Goal: Find specific page/section: Find specific page/section

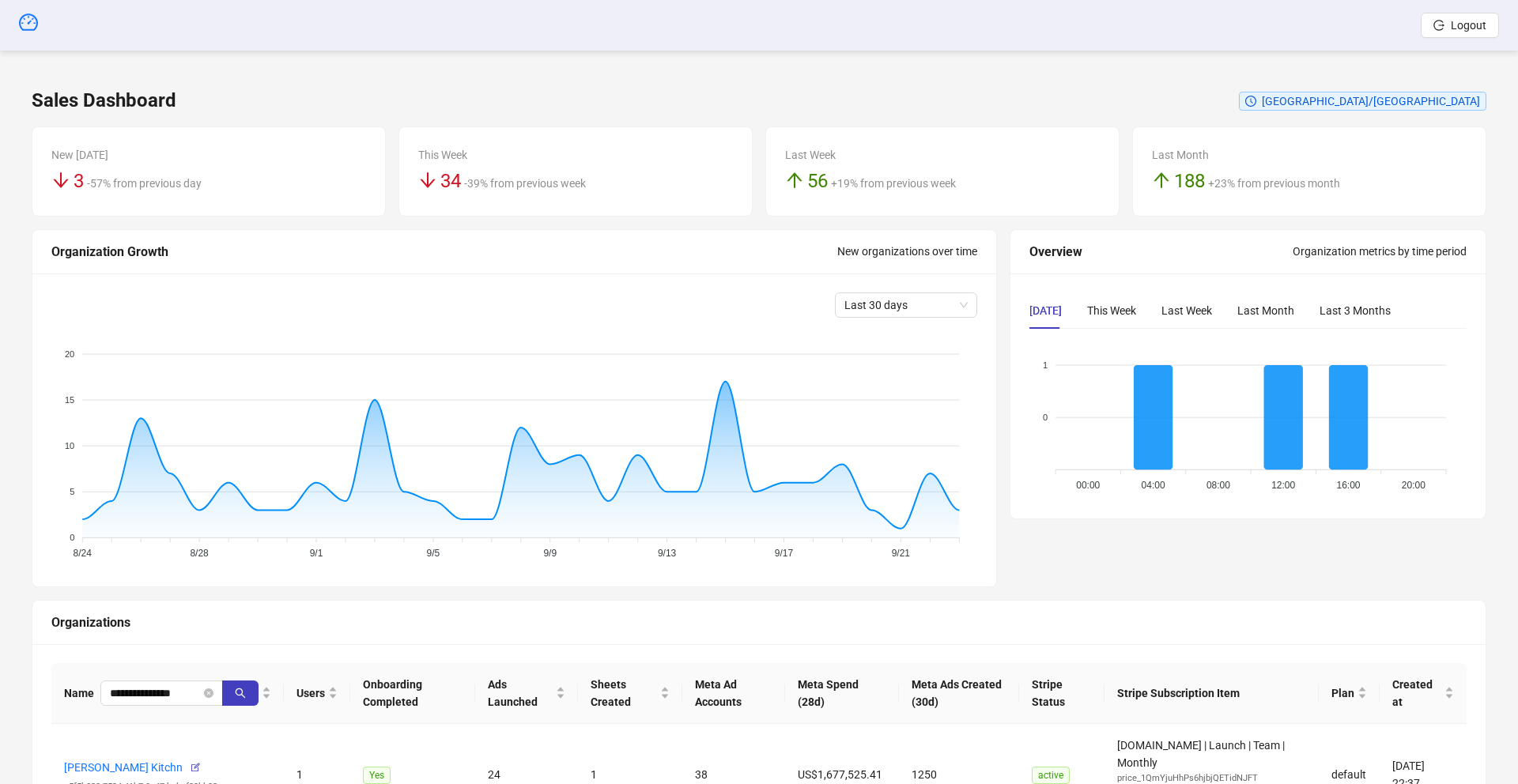
scroll to position [150, 0]
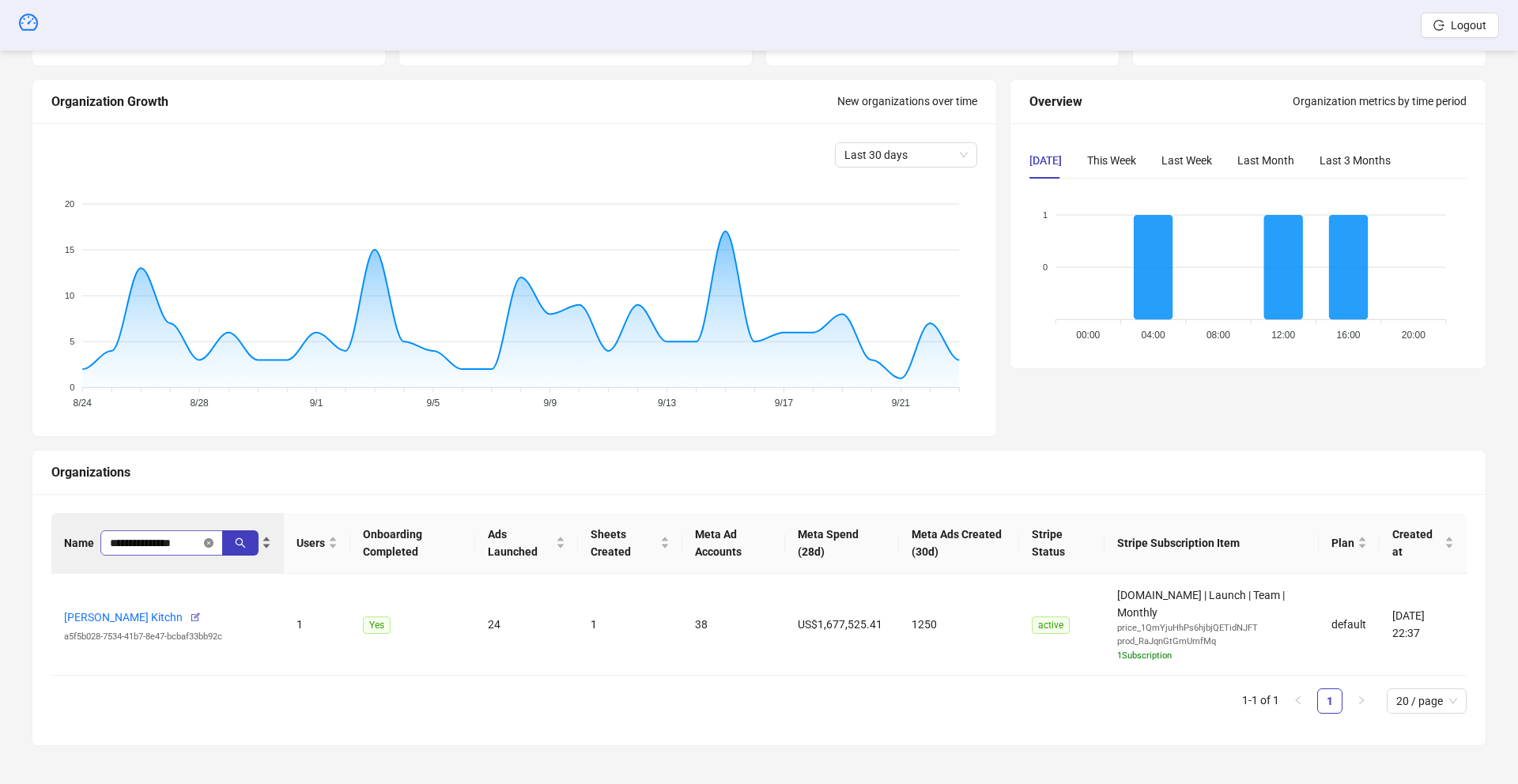
click at [206, 546] on icon "close-circle" at bounding box center [209, 543] width 9 height 9
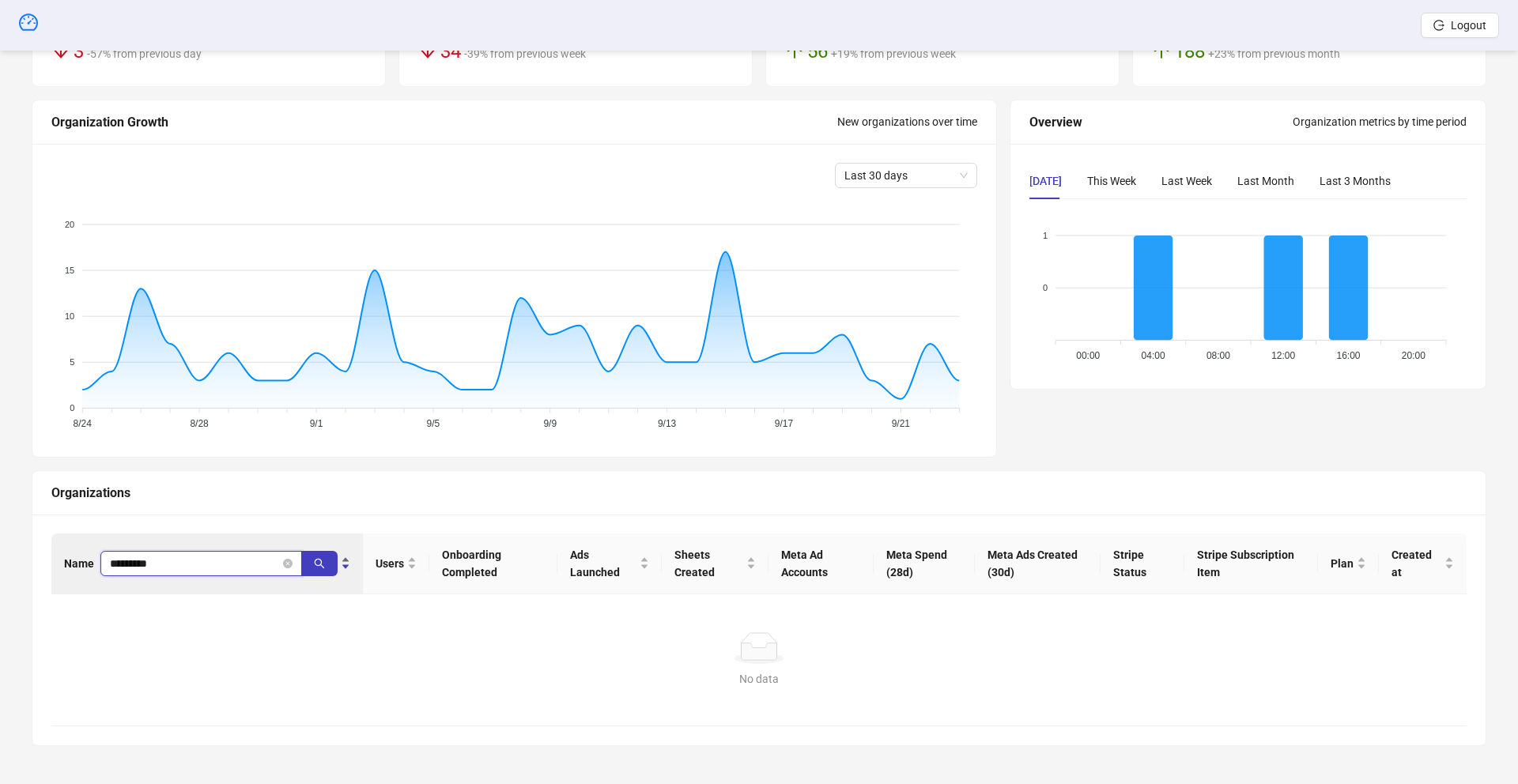
scroll to position [130, 0]
type input "*********"
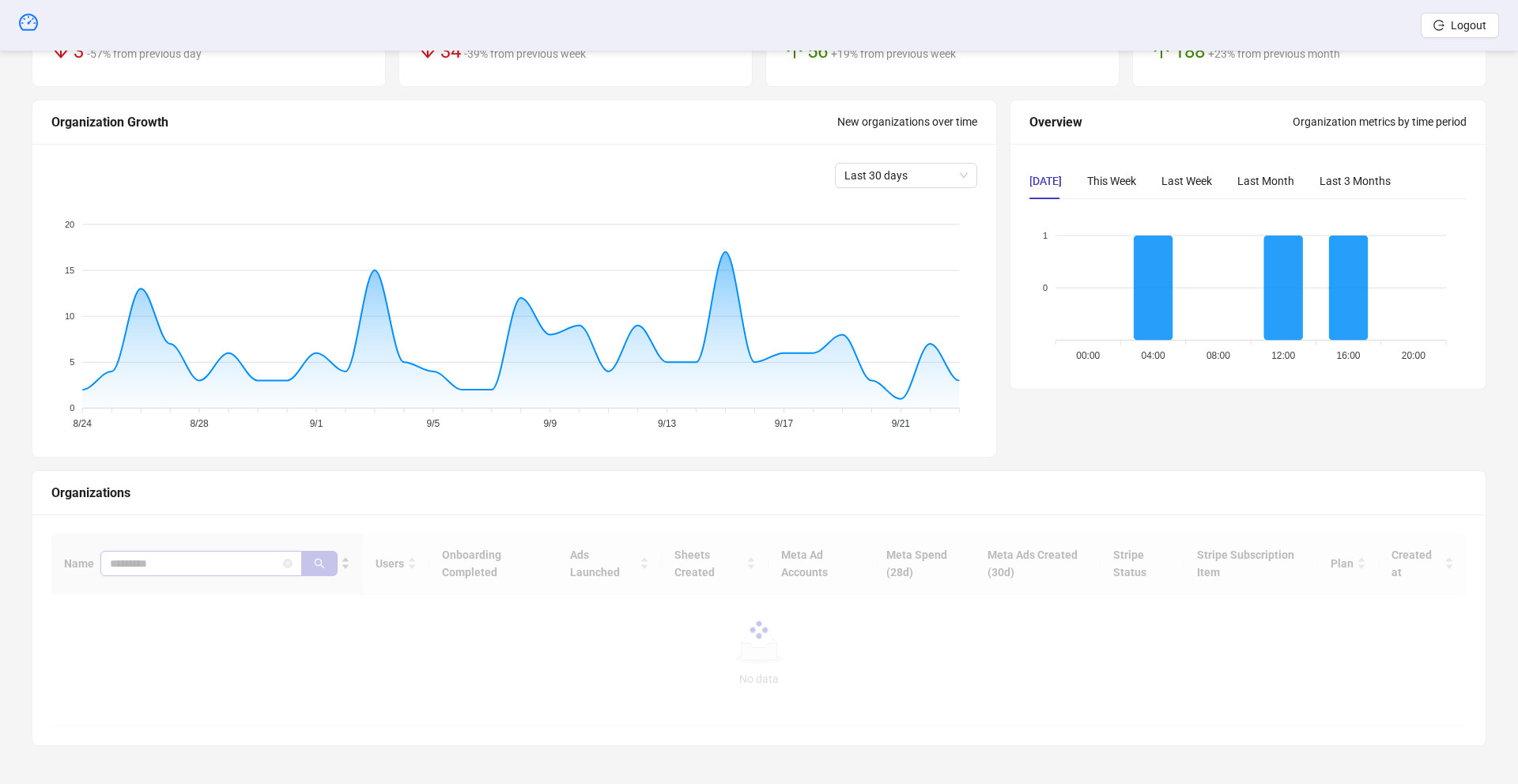
scroll to position [150, 0]
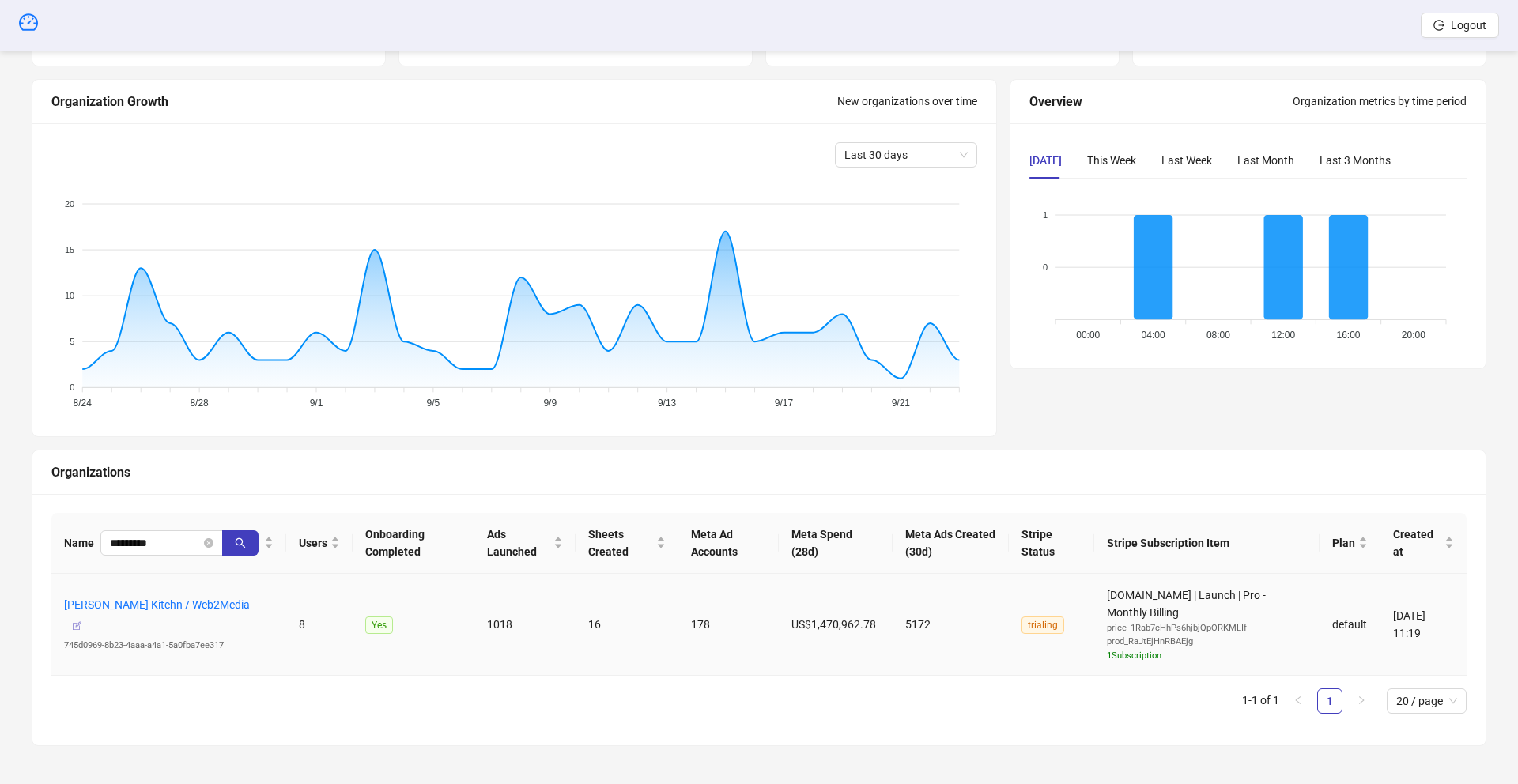
click at [82, 620] on icon "button" at bounding box center [77, 626] width 11 height 11
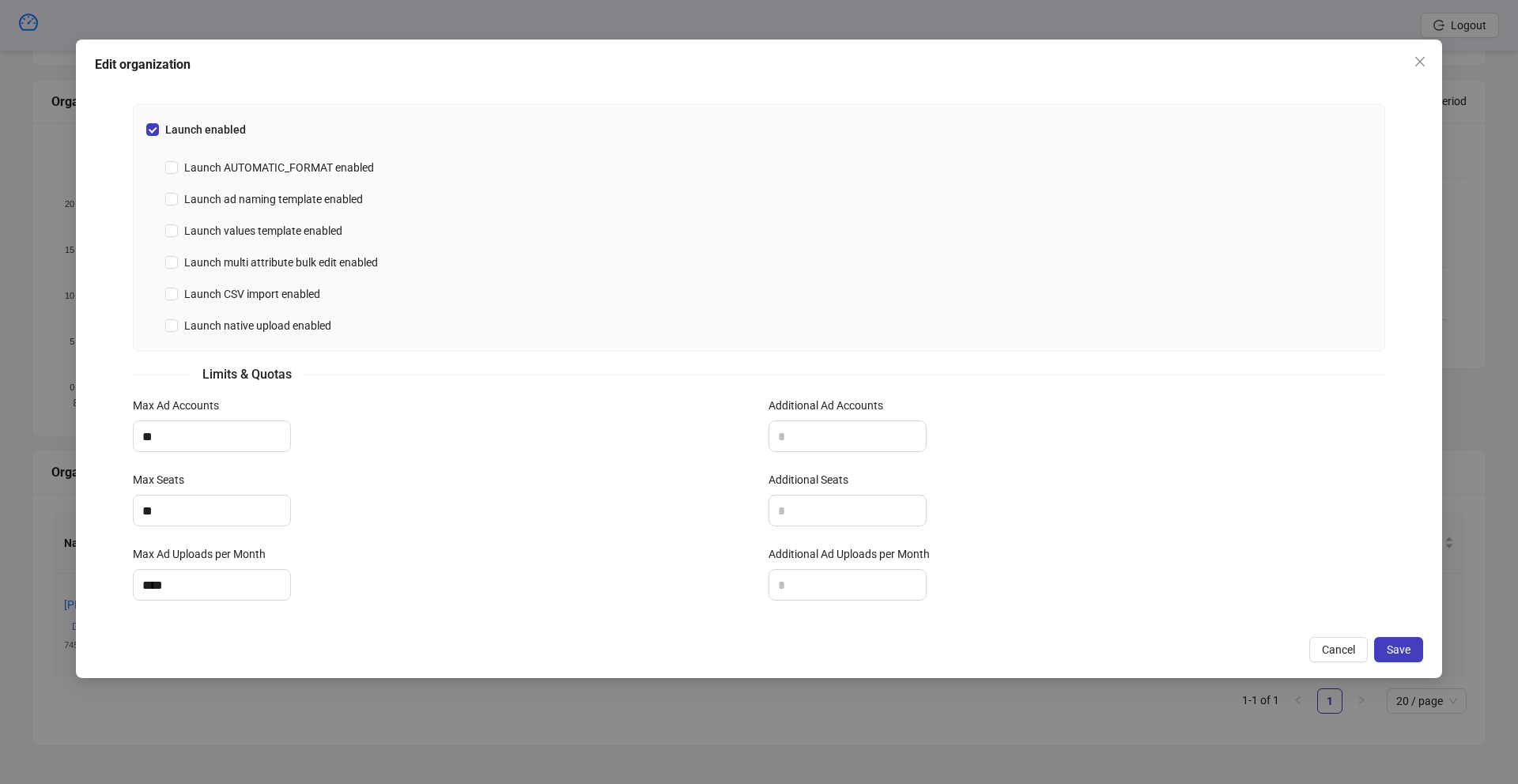
scroll to position [436, 0]
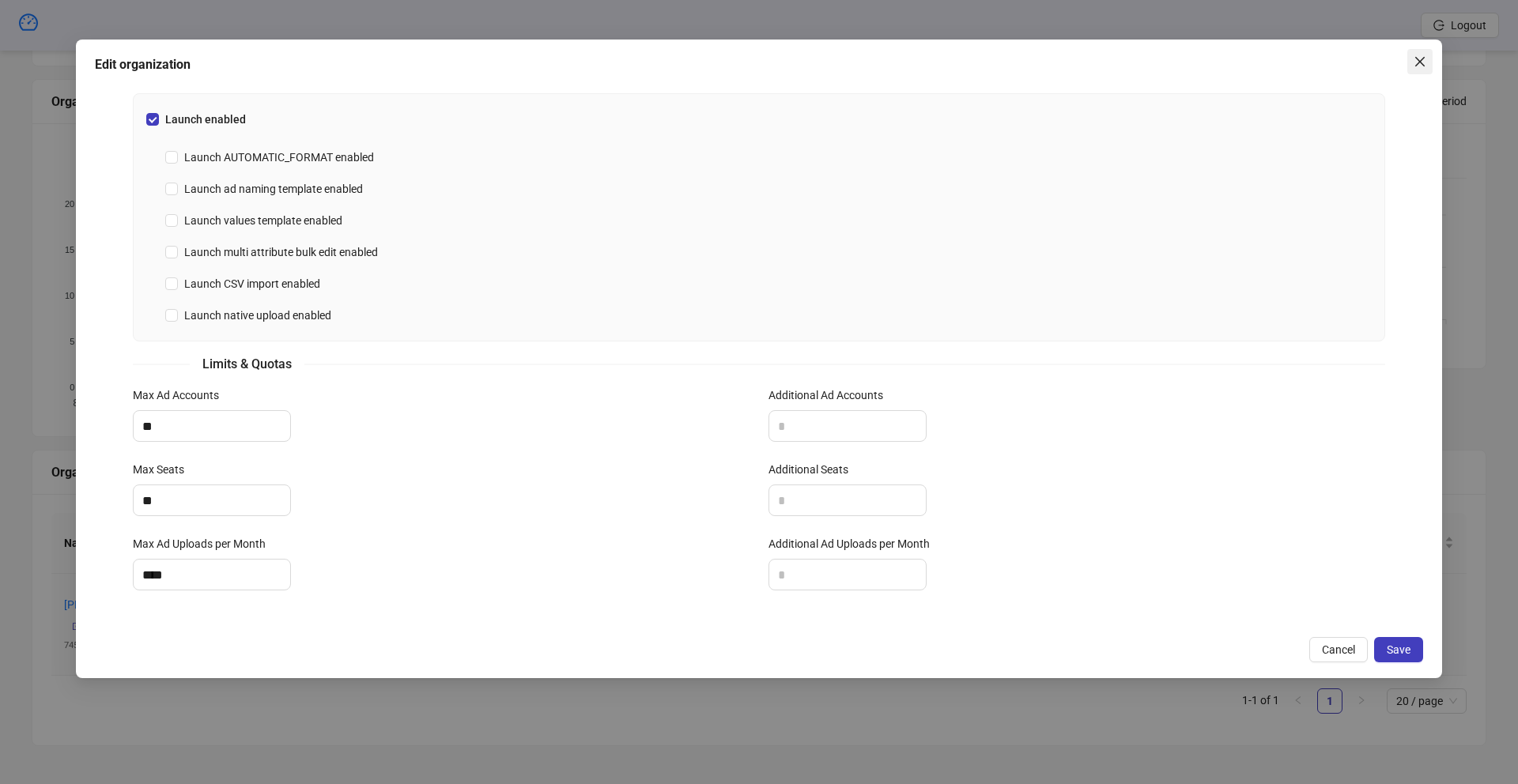
click at [1424, 56] on icon "close" at bounding box center [1420, 62] width 13 height 13
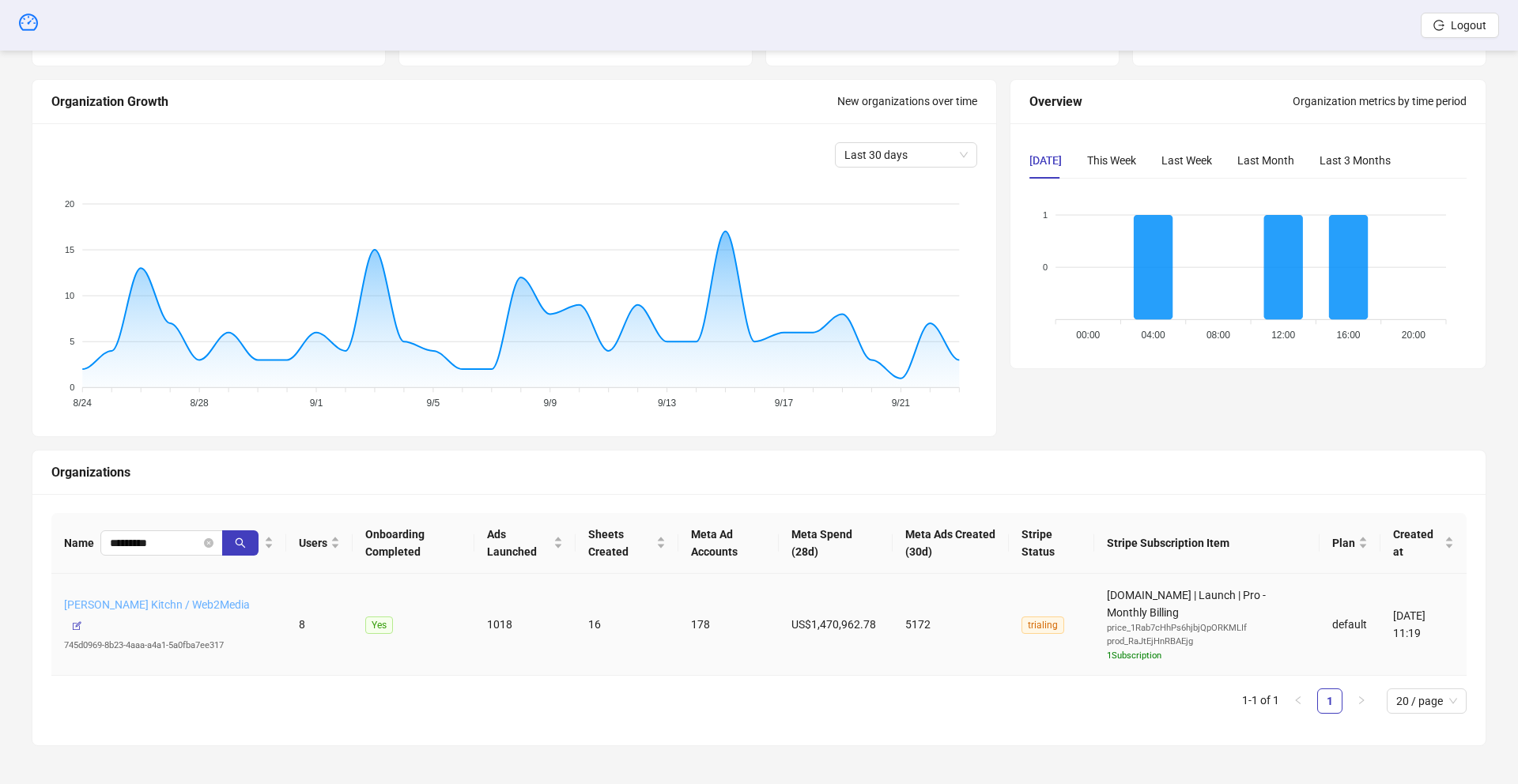
click at [201, 604] on link "[PERSON_NAME] Kitchn / Web2Media" at bounding box center [156, 604] width 185 height 13
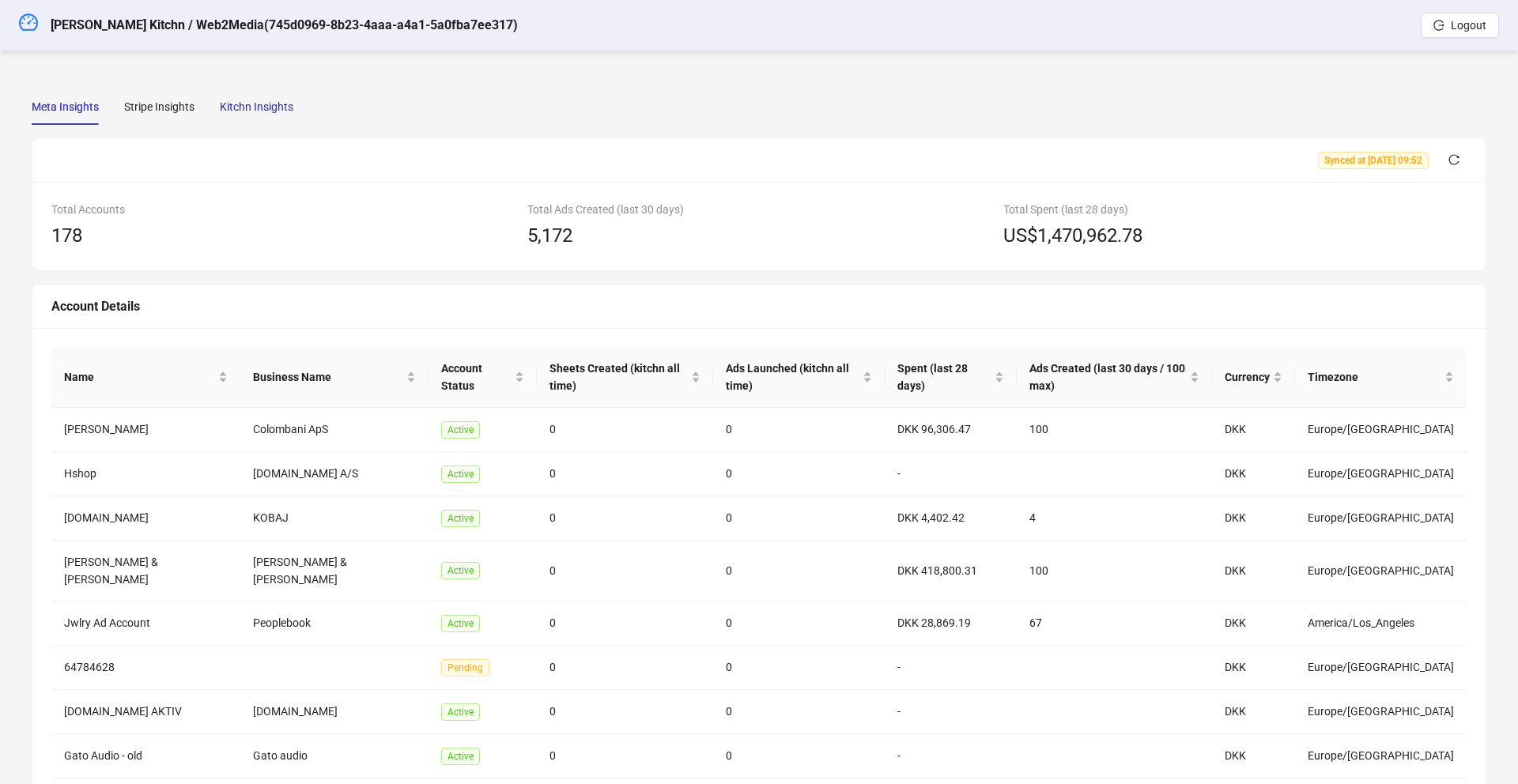
click at [262, 101] on div "Kitchn Insights" at bounding box center [256, 107] width 74 height 18
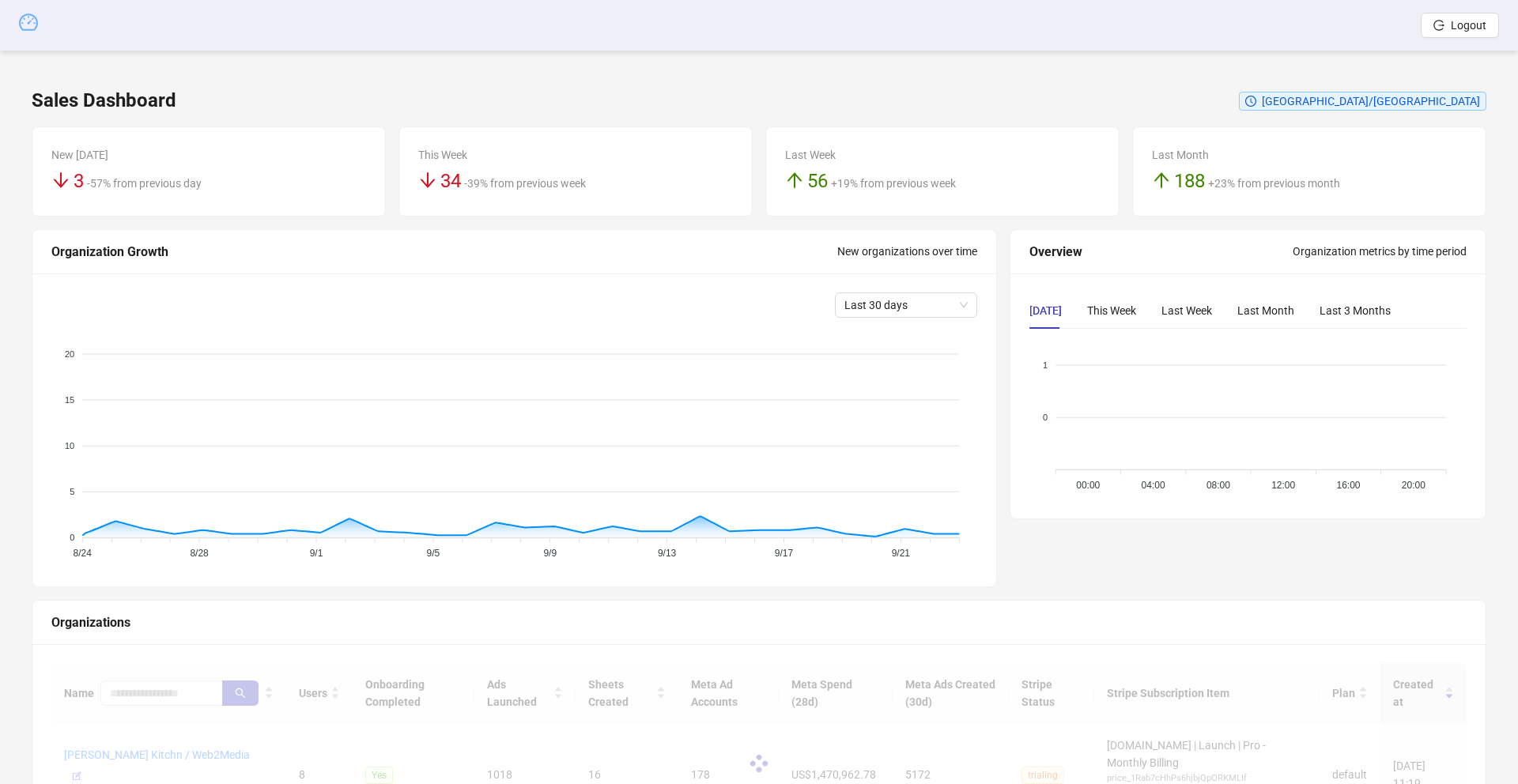
scroll to position [150, 0]
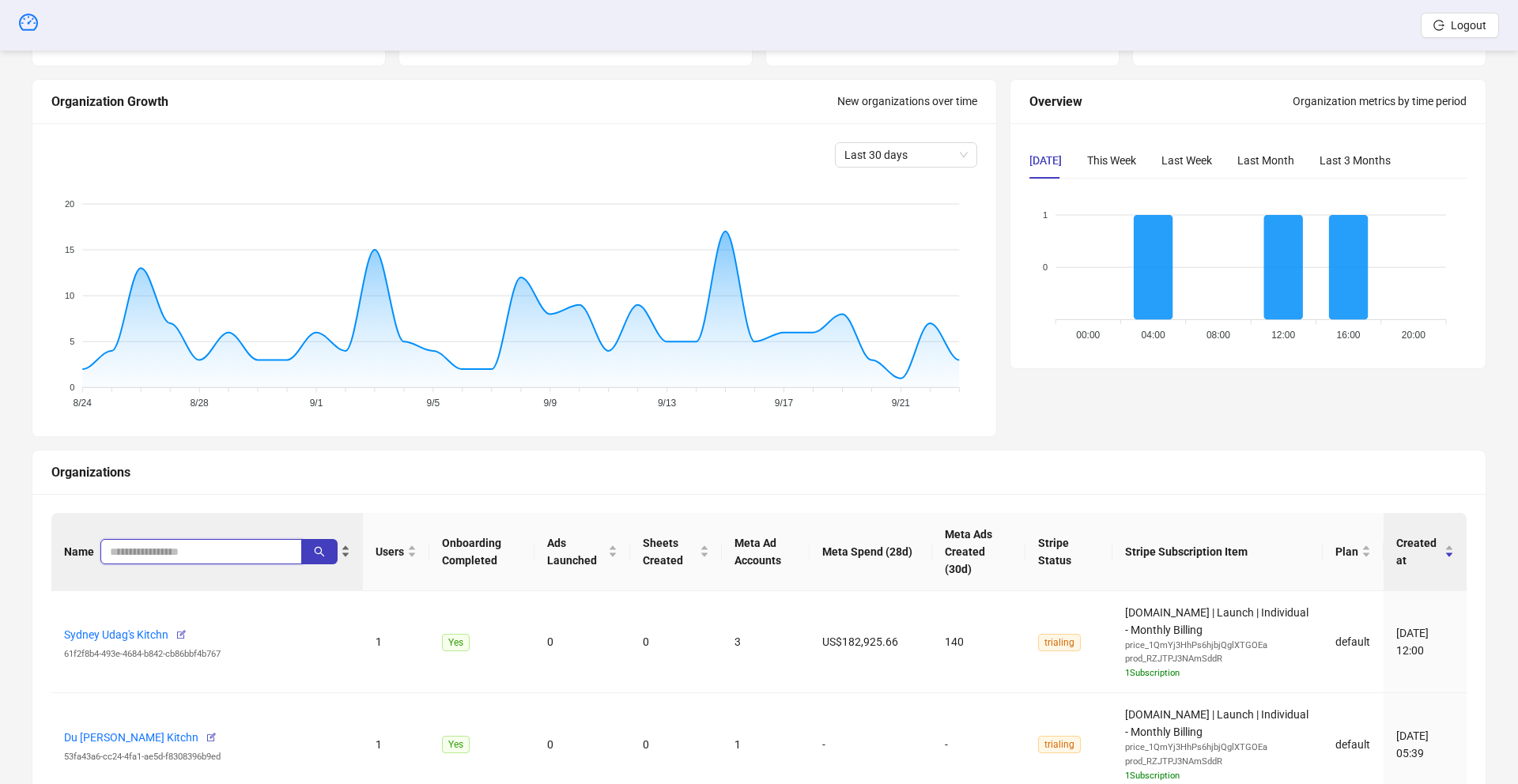
click at [138, 549] on input "search" at bounding box center [195, 551] width 170 height 18
type input "*********"
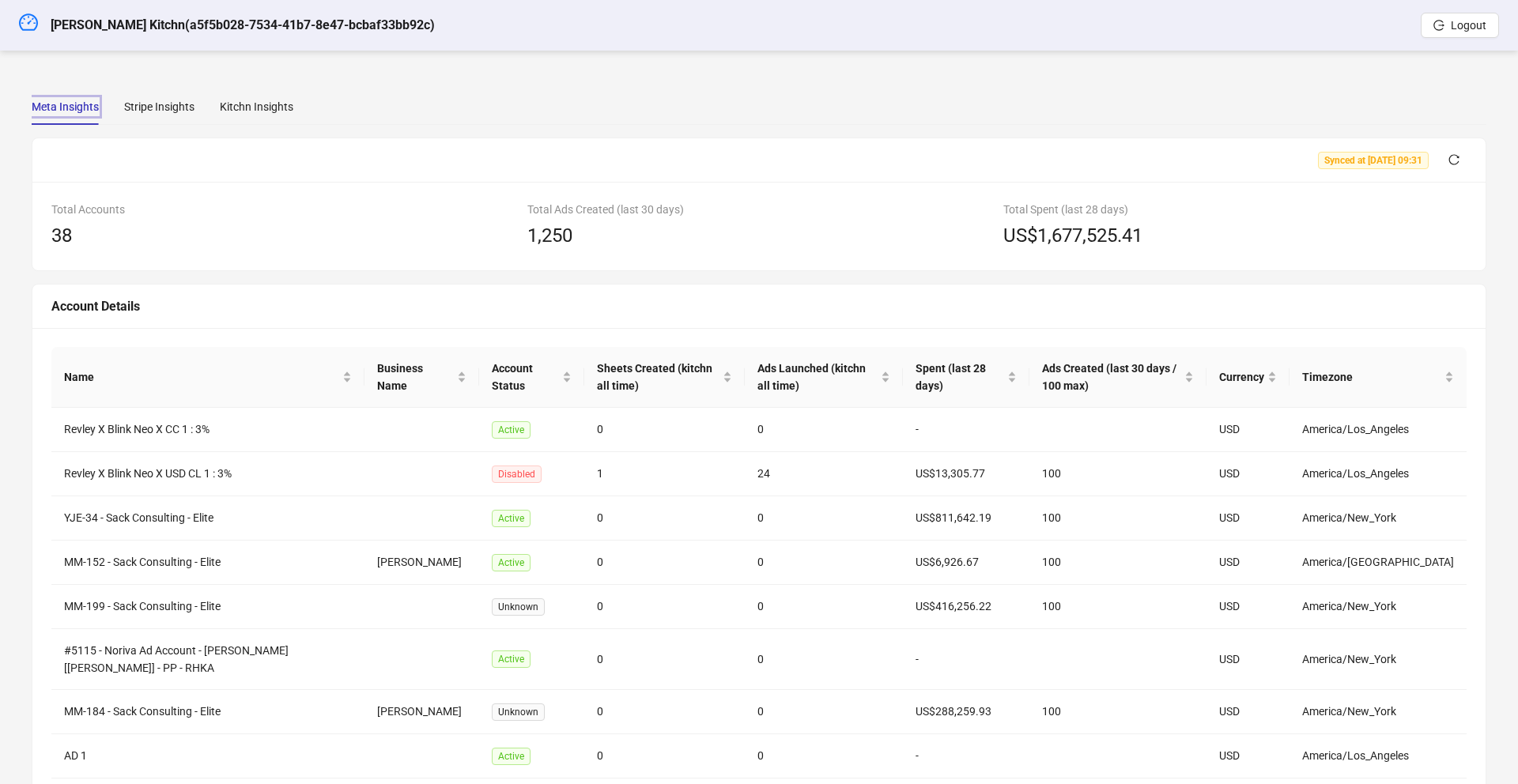
scroll to position [191, 0]
